Goal: Information Seeking & Learning: Learn about a topic

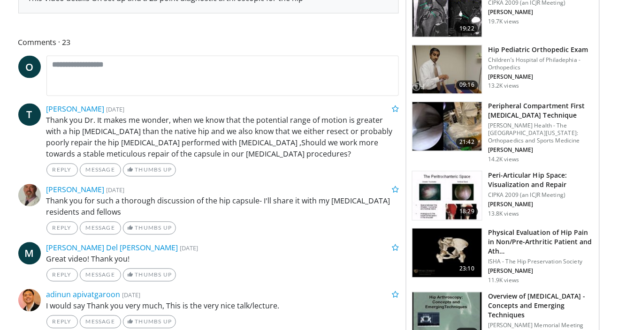
scroll to position [399, 0]
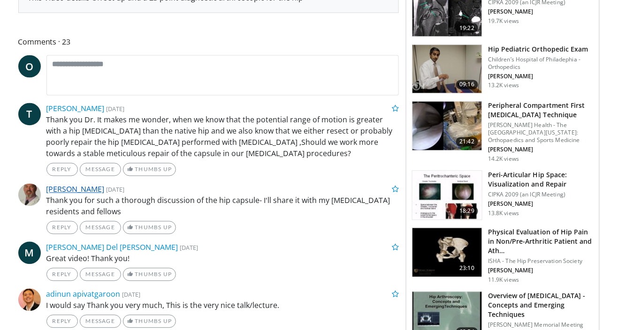
click at [55, 189] on link "[PERSON_NAME]" at bounding box center [75, 189] width 58 height 10
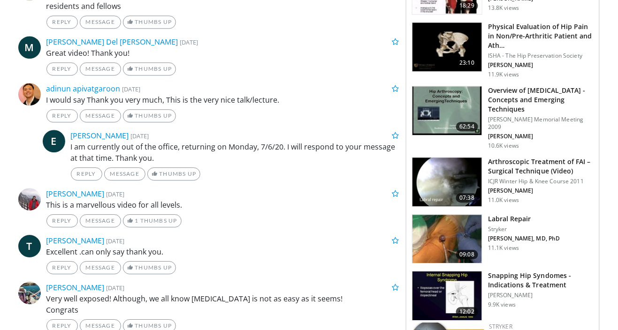
scroll to position [618, 0]
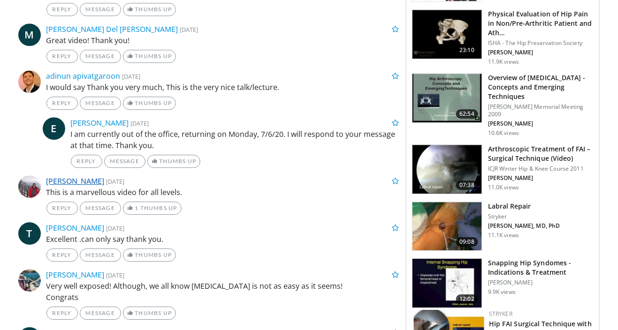
click at [63, 178] on link "[PERSON_NAME]" at bounding box center [75, 181] width 58 height 10
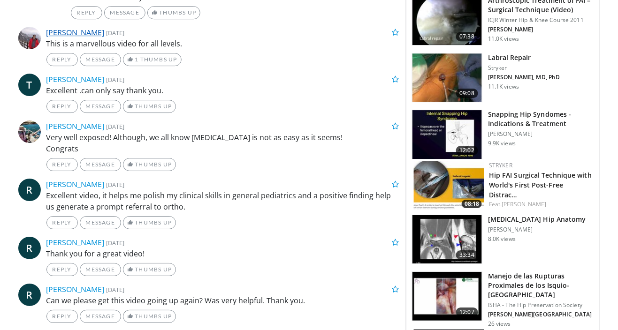
scroll to position [768, 0]
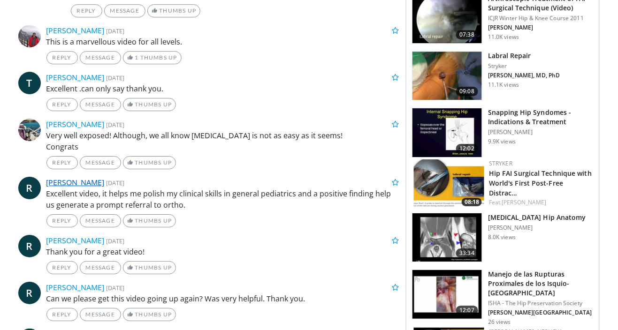
click at [56, 182] on link "[PERSON_NAME]" at bounding box center [75, 182] width 58 height 10
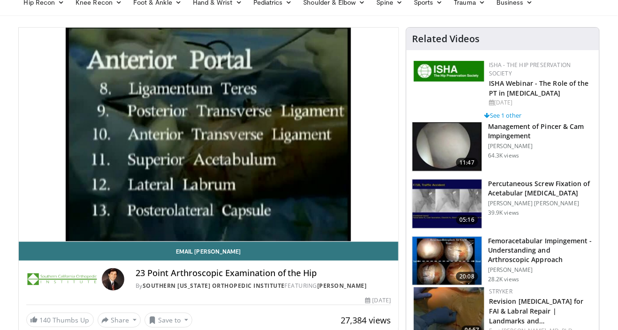
scroll to position [0, 0]
